Goal: Navigation & Orientation: Find specific page/section

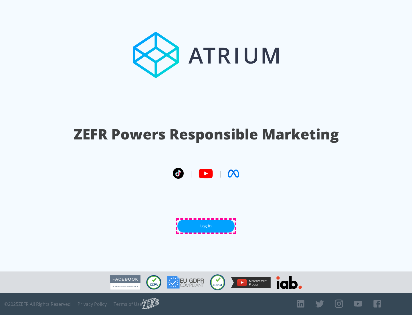
click at [206, 226] on link "Log In" at bounding box center [206, 226] width 57 height 13
